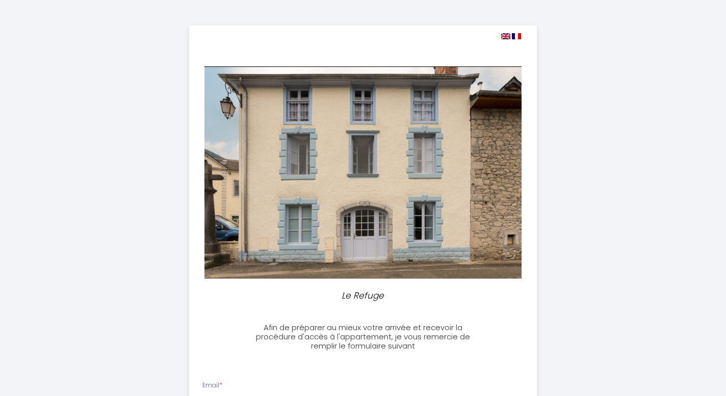
select select
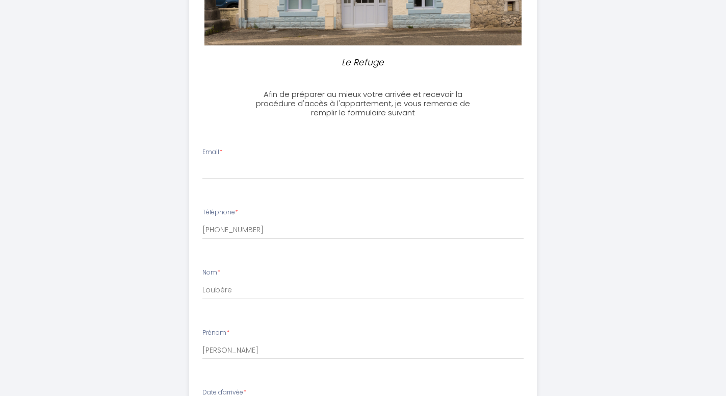
scroll to position [280, 0]
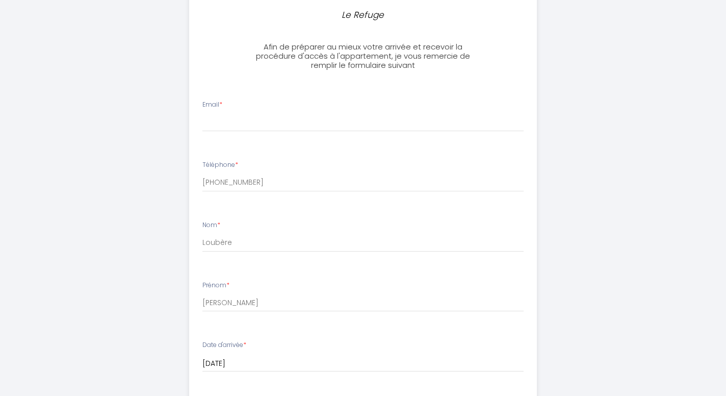
click at [236, 132] on li "Email *" at bounding box center [363, 121] width 347 height 54
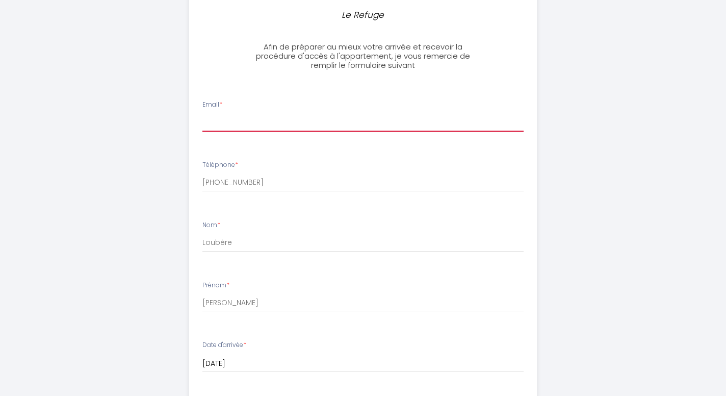
click at [219, 125] on input "Email *" at bounding box center [363, 122] width 322 height 18
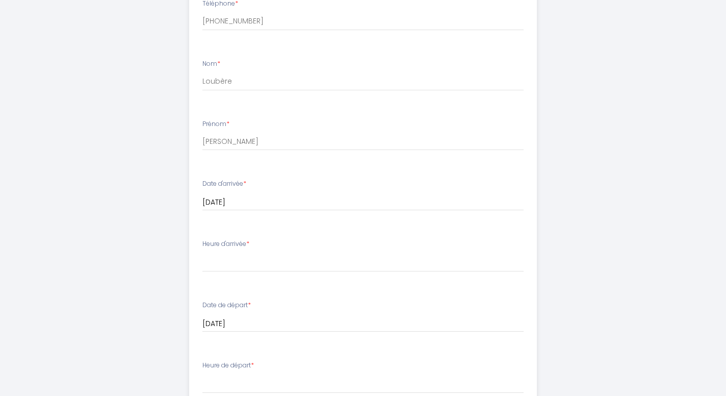
scroll to position [448, 0]
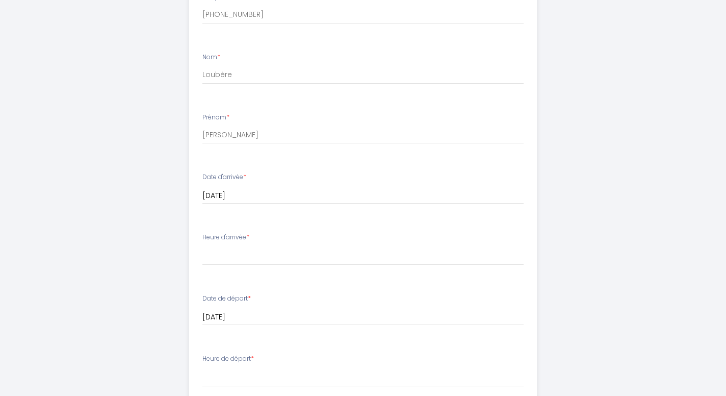
type input "[EMAIL_ADDRESS][DOMAIN_NAME]"
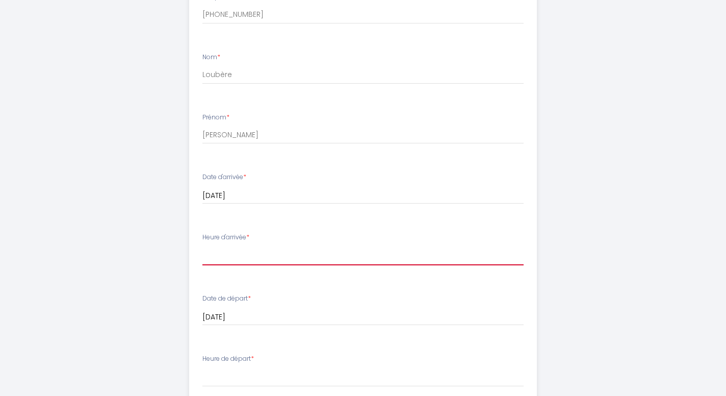
click at [202, 246] on select "16:00 16:30 17:00 17:30 18:00 18:30 19:00 19:30 20:00 20:30 21:00 21:30 22:00" at bounding box center [363, 255] width 322 height 19
select select "17:30"
click option "17:30" at bounding box center [0, 0] width 0 height 0
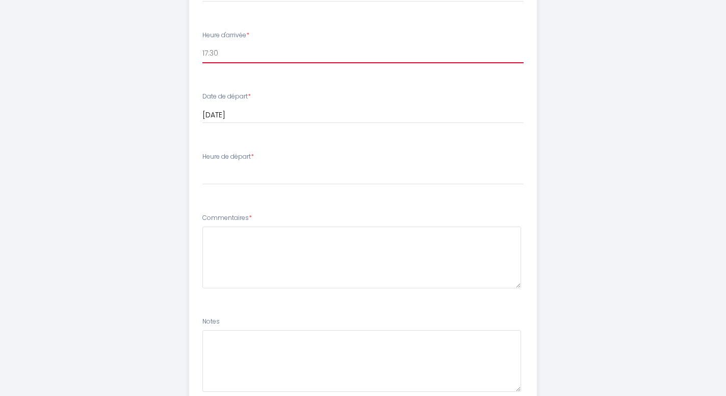
scroll to position [656, 0]
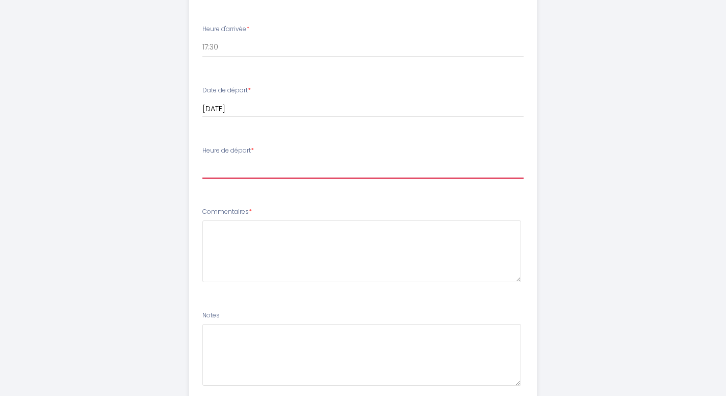
click at [202, 159] on select "00:00 00:30 01:00 01:30 02:00 02:30 03:00 03:30 04:00 04:30 05:00 05:30 06:00 0…" at bounding box center [363, 168] width 322 height 19
select select "08:30"
click option "08:30" at bounding box center [0, 0] width 0 height 0
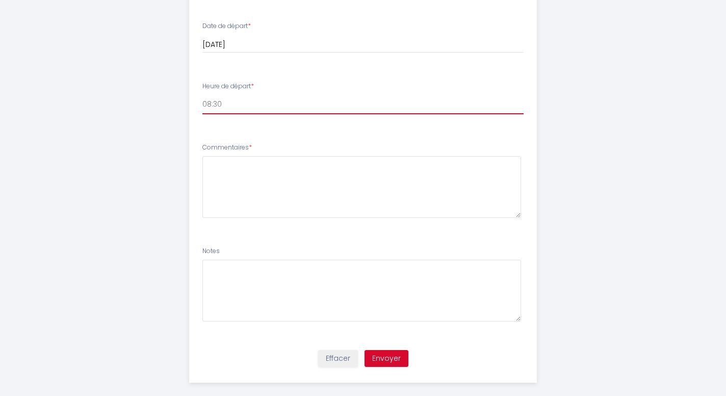
scroll to position [721, 0]
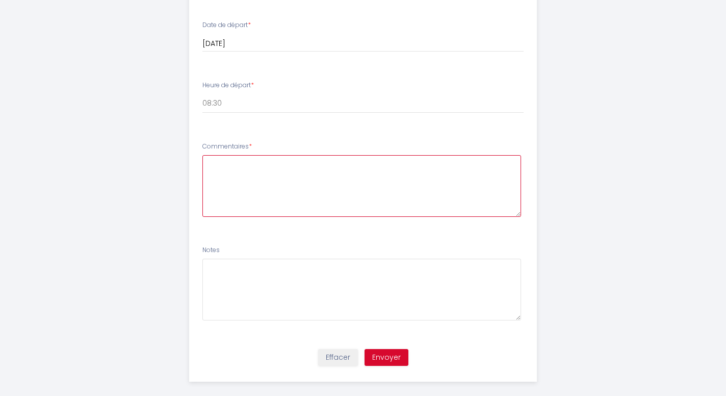
click at [235, 165] on textarea at bounding box center [361, 186] width 319 height 62
type textarea "J'aurai difficilement accès à mon mail et à l'application, si besoin, plutôt me…"
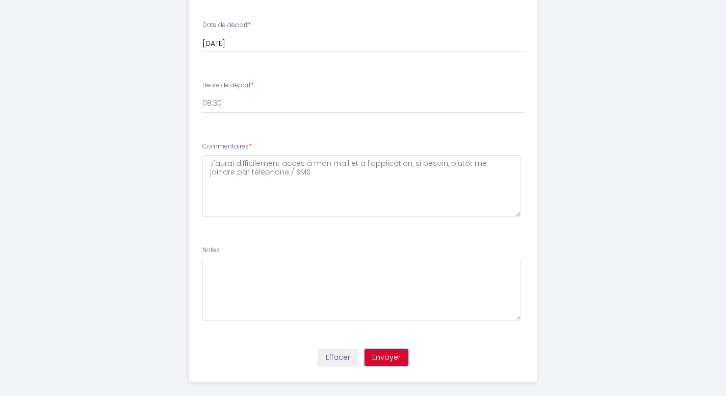
click at [380, 355] on button "Envoyer" at bounding box center [387, 357] width 44 height 17
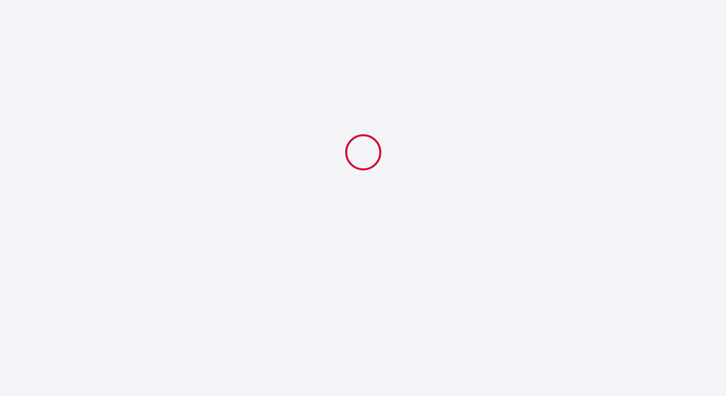
select select "17:30"
select select "08:30"
